Goal: Use online tool/utility: Utilize a website feature to perform a specific function

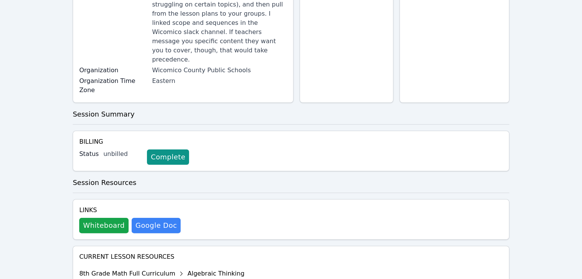
scroll to position [140, 0]
click at [104, 218] on button "Whiteboard" at bounding box center [103, 225] width 49 height 15
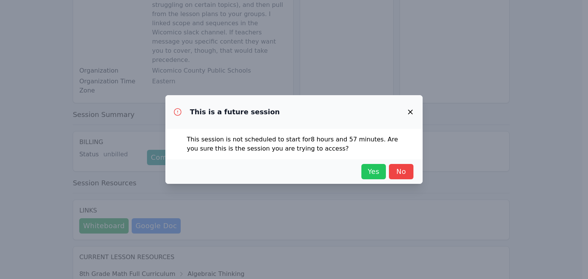
click at [373, 178] on button "Yes" at bounding box center [373, 171] width 24 height 15
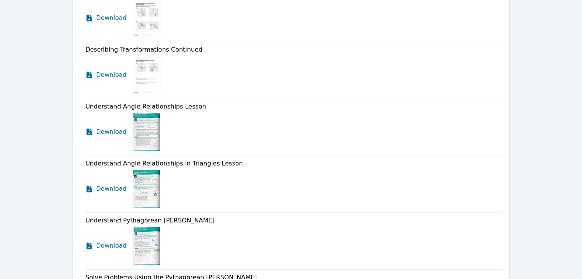
scroll to position [924, 0]
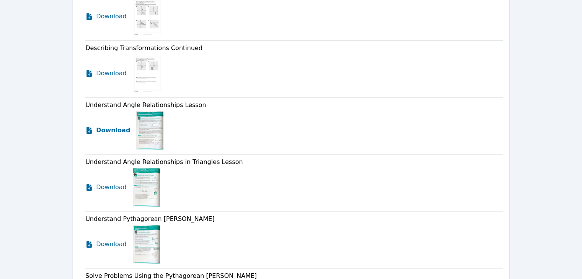
click at [110, 126] on span "Download" at bounding box center [113, 130] width 34 height 9
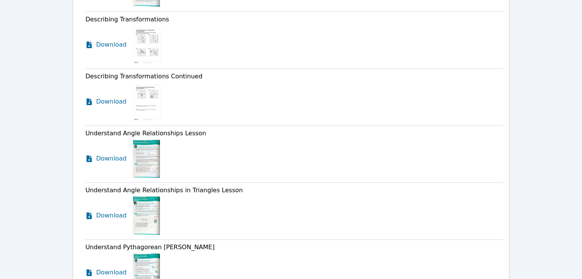
scroll to position [892, 0]
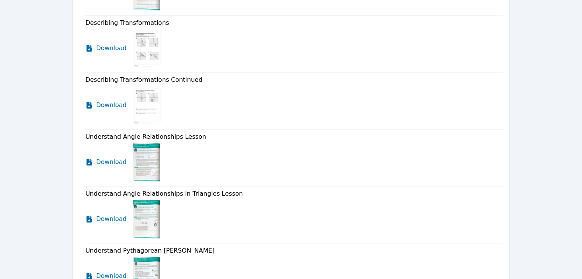
scroll to position [103, 0]
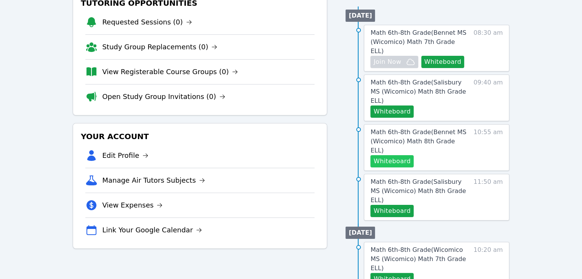
click at [399, 155] on button "Whiteboard" at bounding box center [391, 161] width 43 height 12
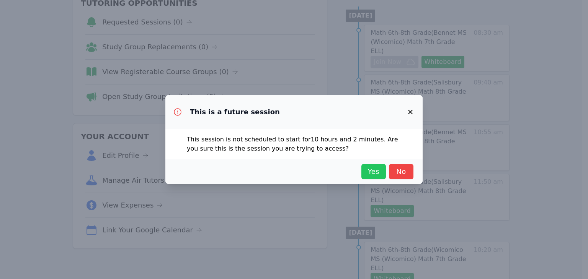
click at [367, 172] on span "Yes" at bounding box center [373, 171] width 17 height 11
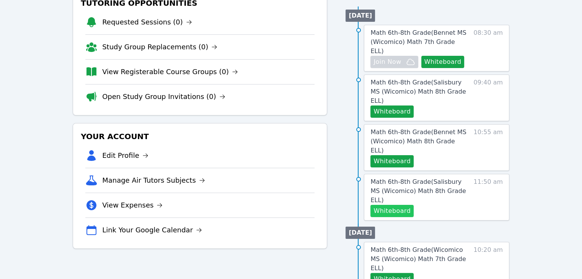
click at [386, 205] on button "Whiteboard" at bounding box center [391, 211] width 43 height 12
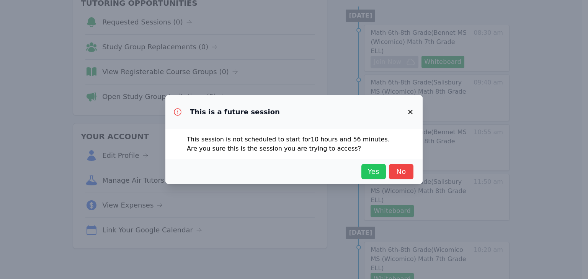
click at [380, 170] on span "Yes" at bounding box center [373, 171] width 17 height 11
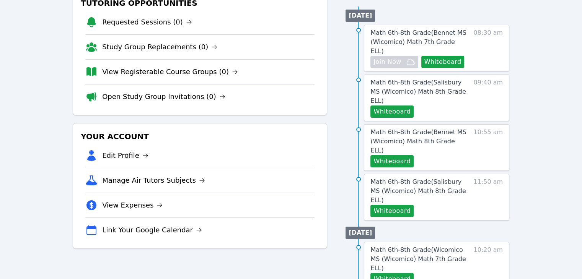
scroll to position [0, 0]
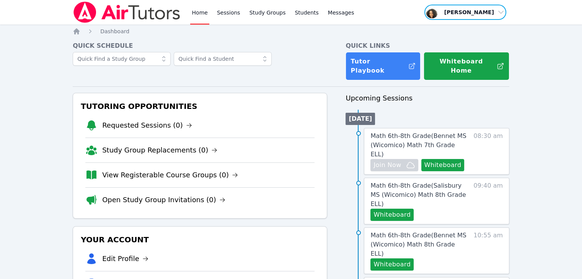
click at [492, 13] on span "button" at bounding box center [465, 12] width 83 height 17
click at [459, 42] on button "Logout" at bounding box center [467, 44] width 73 height 14
